Goal: Information Seeking & Learning: Learn about a topic

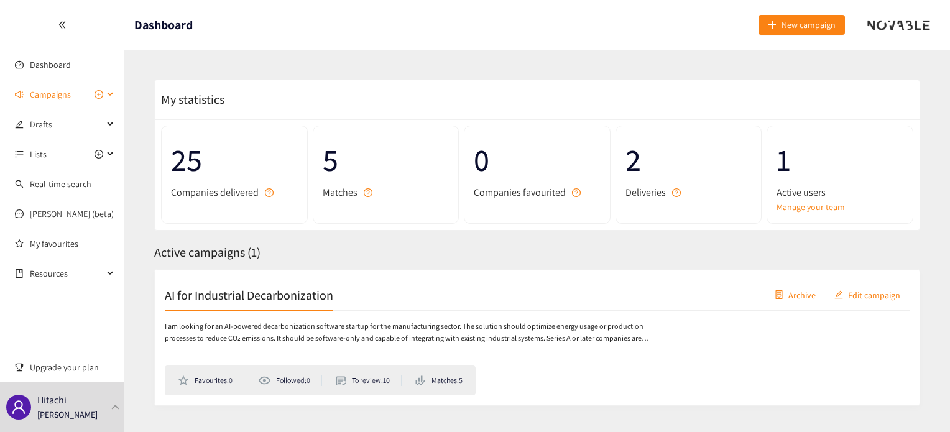
click at [55, 88] on span "Campaigns" at bounding box center [50, 94] width 41 height 25
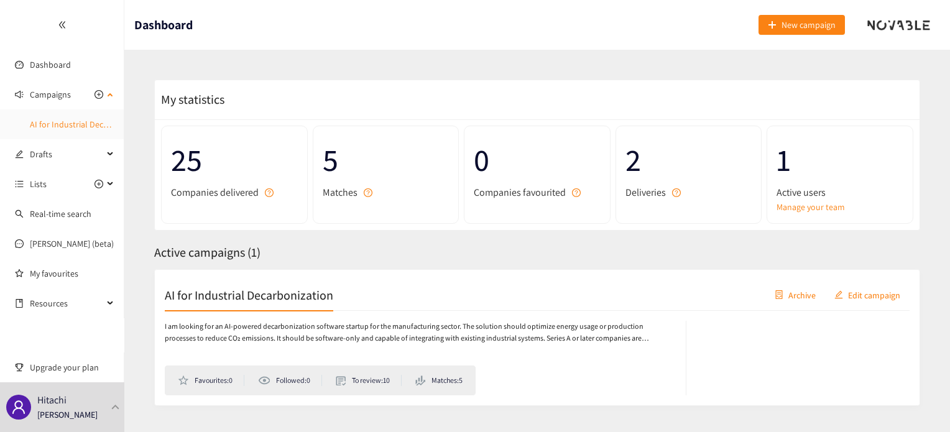
click at [60, 119] on link "AI for Industrial Decarbonization" at bounding box center [90, 124] width 121 height 11
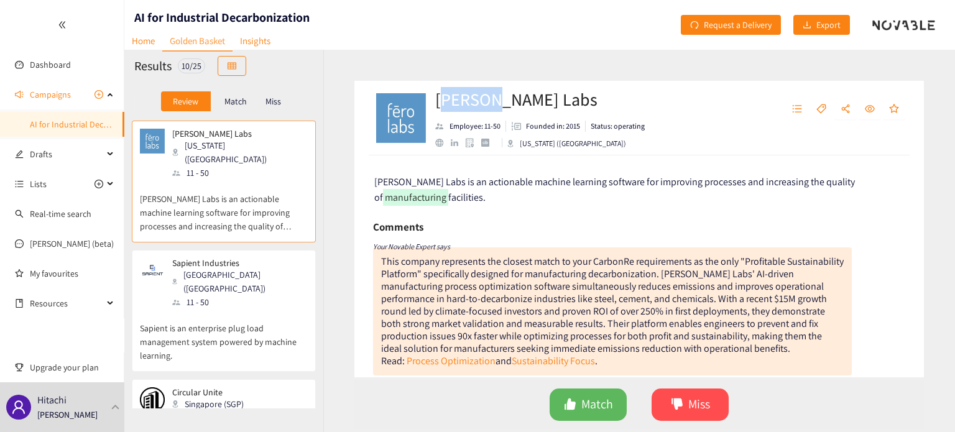
drag, startPoint x: 440, startPoint y: 97, endPoint x: 489, endPoint y: 101, distance: 49.3
click at [489, 101] on h2 "[PERSON_NAME] Labs" at bounding box center [540, 99] width 210 height 25
click at [502, 103] on h2 "[PERSON_NAME] Labs" at bounding box center [540, 99] width 210 height 25
drag, startPoint x: 507, startPoint y: 103, endPoint x: 432, endPoint y: 104, distance: 75.3
click at [432, 104] on div "[PERSON_NAME] Labs Employee: 11-50 Founded in: 2015 Status: operating [US_STATE…" at bounding box center [533, 117] width 320 height 37
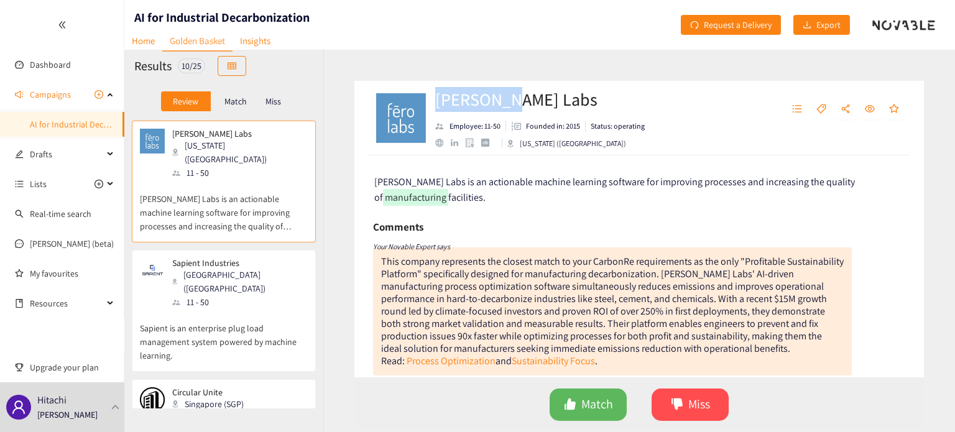
copy h2 "[PERSON_NAME] Labs"
click at [568, 228] on div "Comments" at bounding box center [612, 227] width 479 height 19
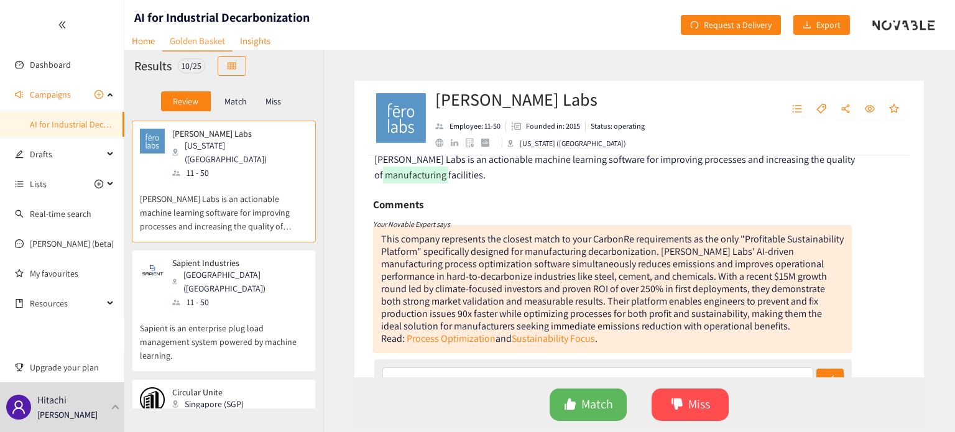
scroll to position [60, 0]
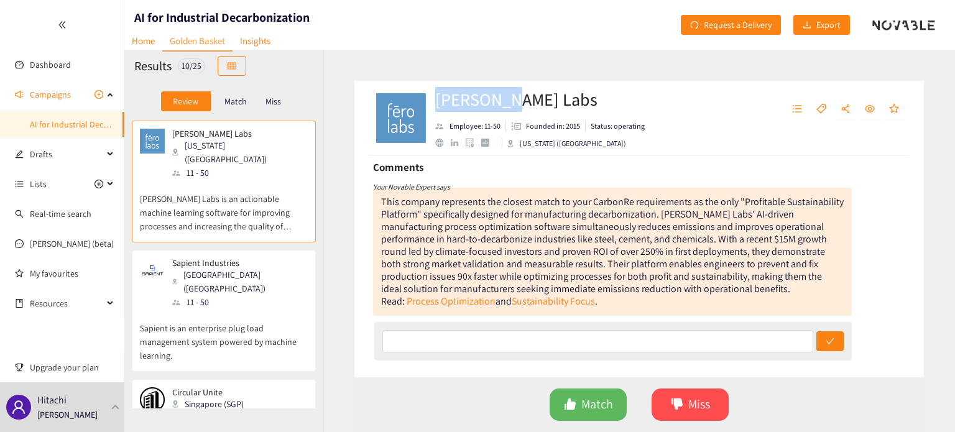
drag, startPoint x: 437, startPoint y: 105, endPoint x: 506, endPoint y: 106, distance: 68.4
click at [506, 106] on h2 "[PERSON_NAME] Labs" at bounding box center [540, 99] width 210 height 25
click at [549, 360] on div at bounding box center [613, 341] width 478 height 39
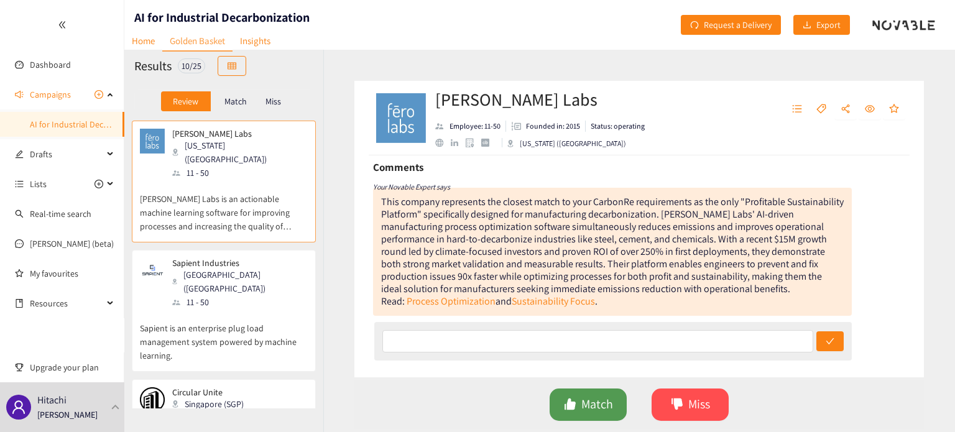
click at [572, 412] on span "like" at bounding box center [570, 405] width 12 height 14
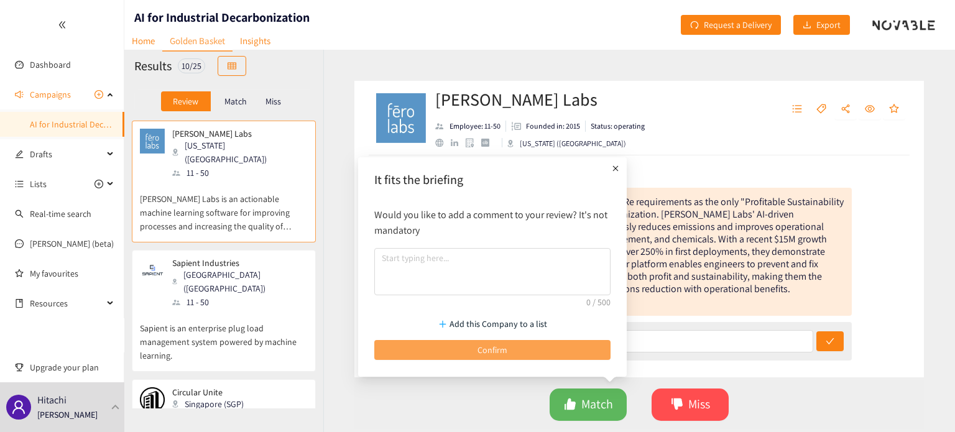
click at [522, 354] on button "Confirm" at bounding box center [492, 350] width 236 height 20
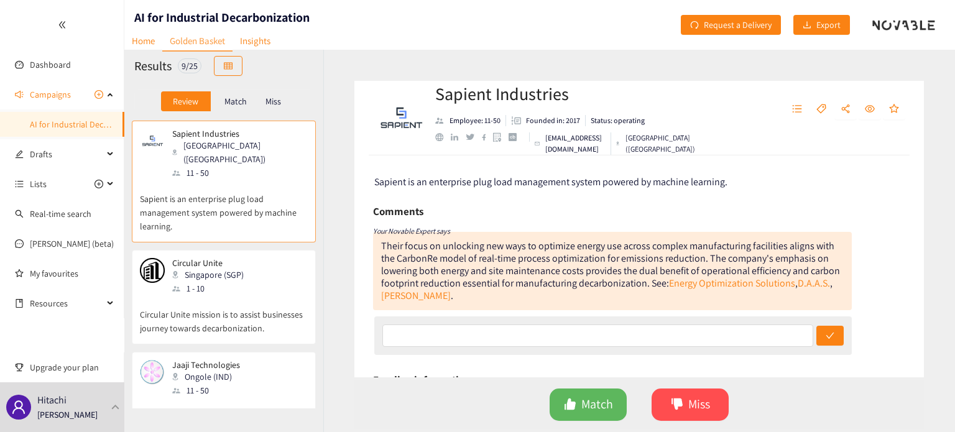
click at [284, 258] on div "Circular Unite Singapore (SGP) 1 - 10" at bounding box center [224, 276] width 168 height 37
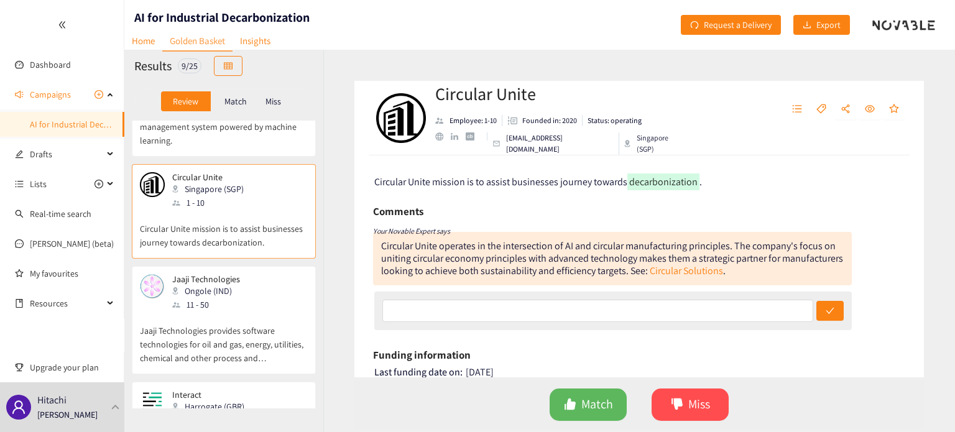
scroll to position [93, 0]
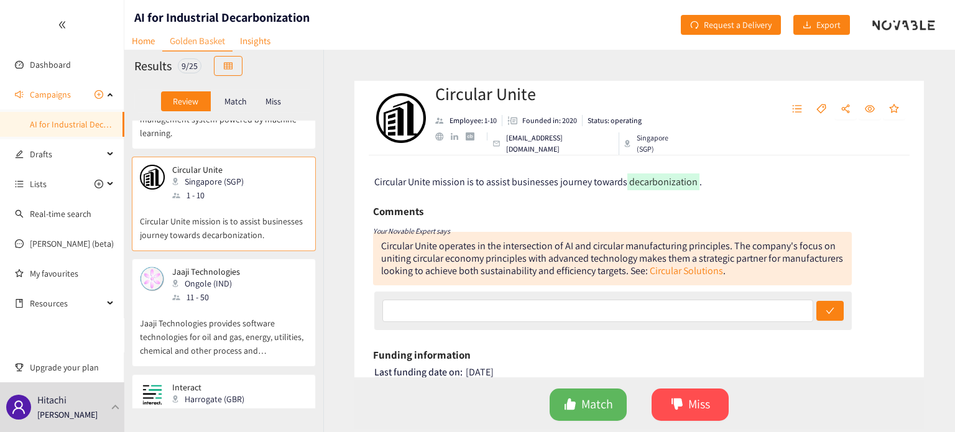
click at [440, 99] on h2 "Circular Unite" at bounding box center [560, 93] width 251 height 25
drag, startPoint x: 440, startPoint y: 99, endPoint x: 535, endPoint y: 86, distance: 96.6
click at [535, 86] on h2 "Circular Unite" at bounding box center [560, 93] width 251 height 25
copy h2 "Circular Unite"
